Goal: Information Seeking & Learning: Learn about a topic

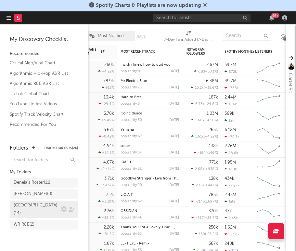
click at [19, 205] on div "[GEOGRAPHIC_DATA] ( 14 )" at bounding box center [37, 210] width 46 height 16
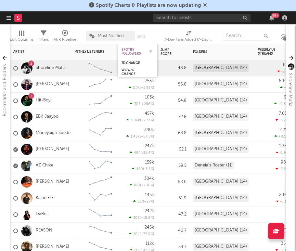
click at [138, 53] on div "Spotify Followers" at bounding box center [133, 52] width 23 height 8
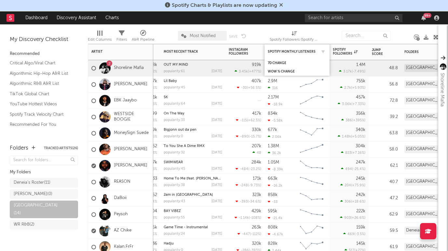
click at [271, 48] on div "Spotify Monthly Listeners" at bounding box center [297, 51] width 59 height 13
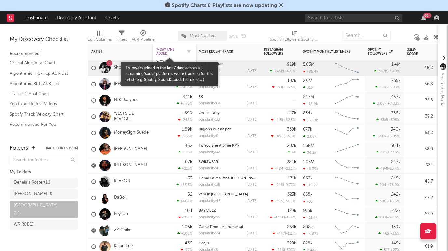
click at [161, 50] on span "7-Day Fans Added" at bounding box center [169, 52] width 26 height 8
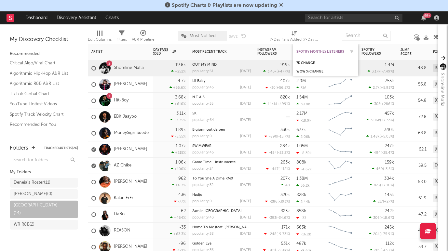
click at [296, 51] on div "Spotify Monthly Listeners" at bounding box center [320, 52] width 49 height 4
